Goal: Check status

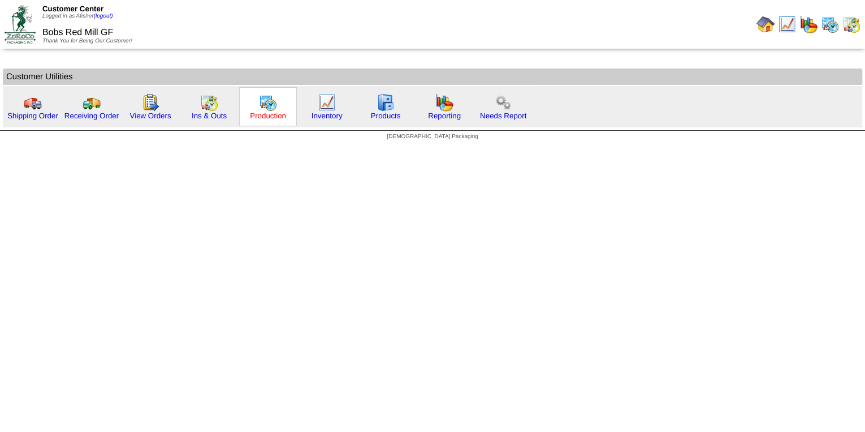
click at [262, 111] on link "Production" at bounding box center [268, 115] width 36 height 8
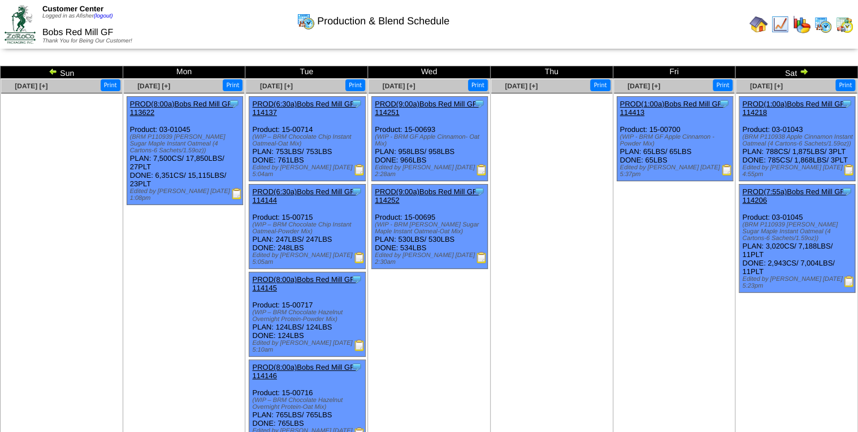
click at [804, 70] on img at bounding box center [804, 71] width 9 height 9
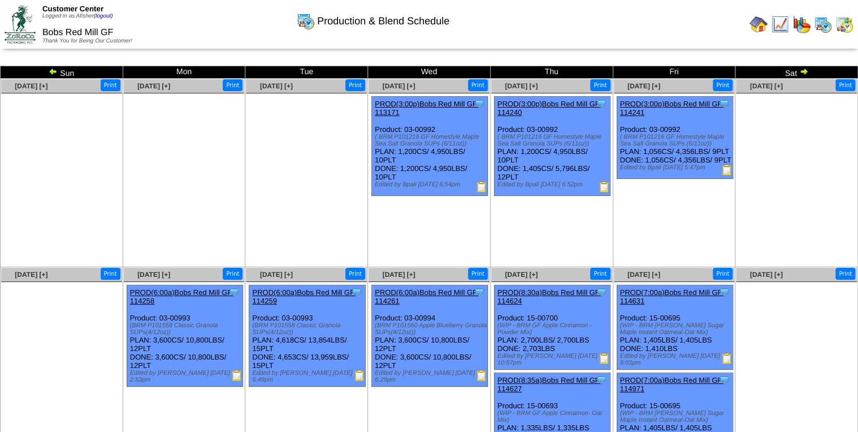
click at [804, 70] on img at bounding box center [804, 71] width 9 height 9
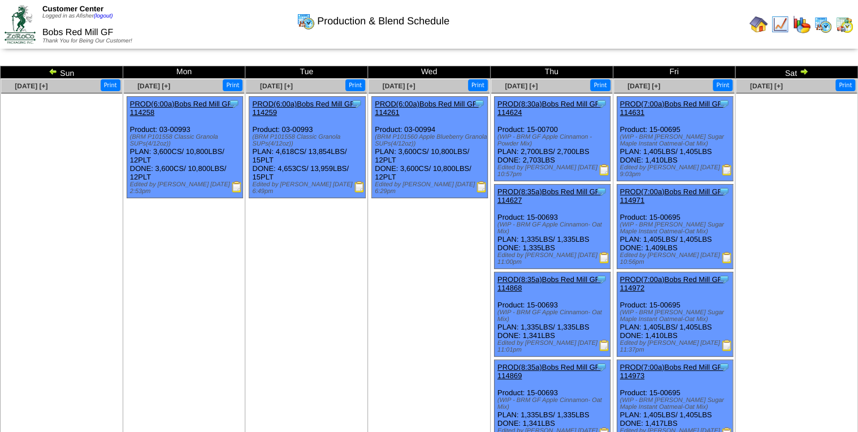
click at [804, 70] on img at bounding box center [804, 71] width 9 height 9
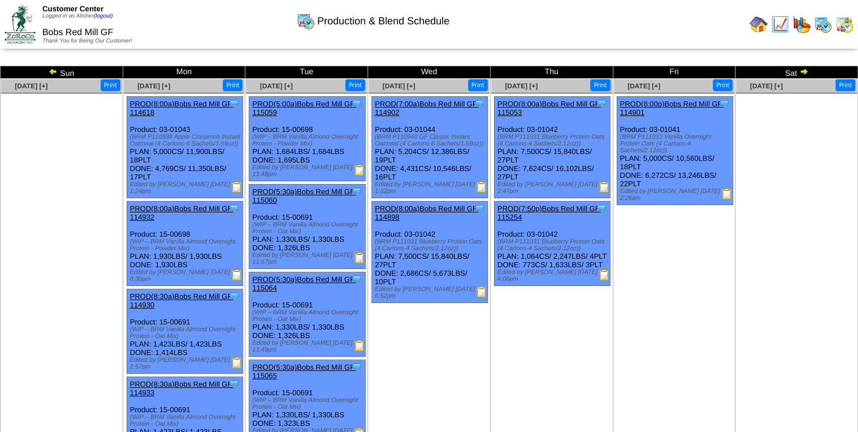
click at [806, 72] on img at bounding box center [804, 71] width 9 height 9
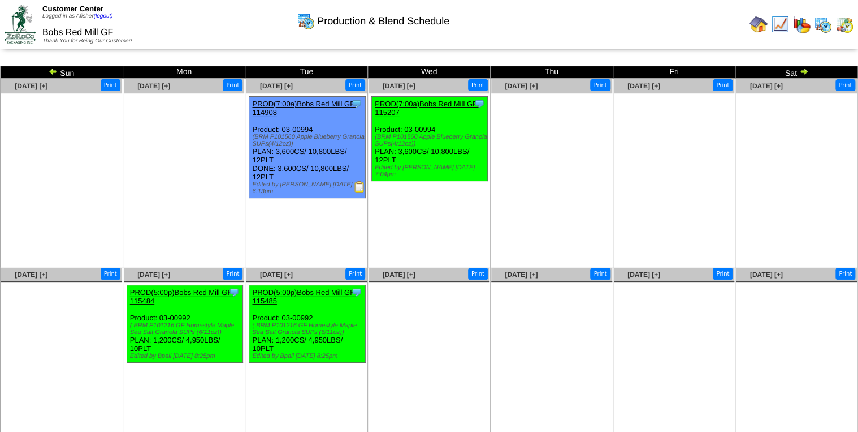
click at [54, 68] on img at bounding box center [53, 71] width 9 height 9
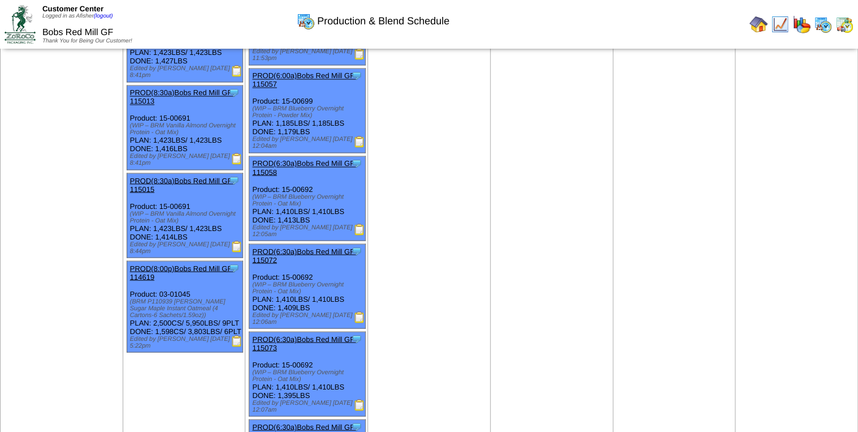
scroll to position [1176, 0]
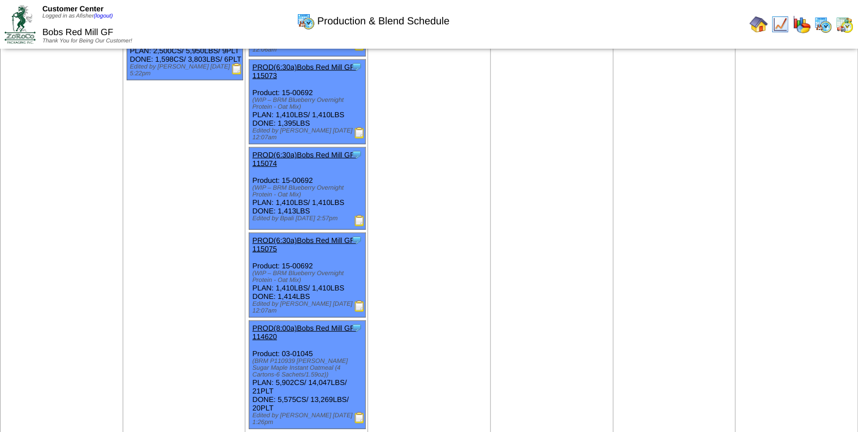
click at [363, 412] on img at bounding box center [359, 417] width 11 height 11
